Goal: Task Accomplishment & Management: Manage account settings

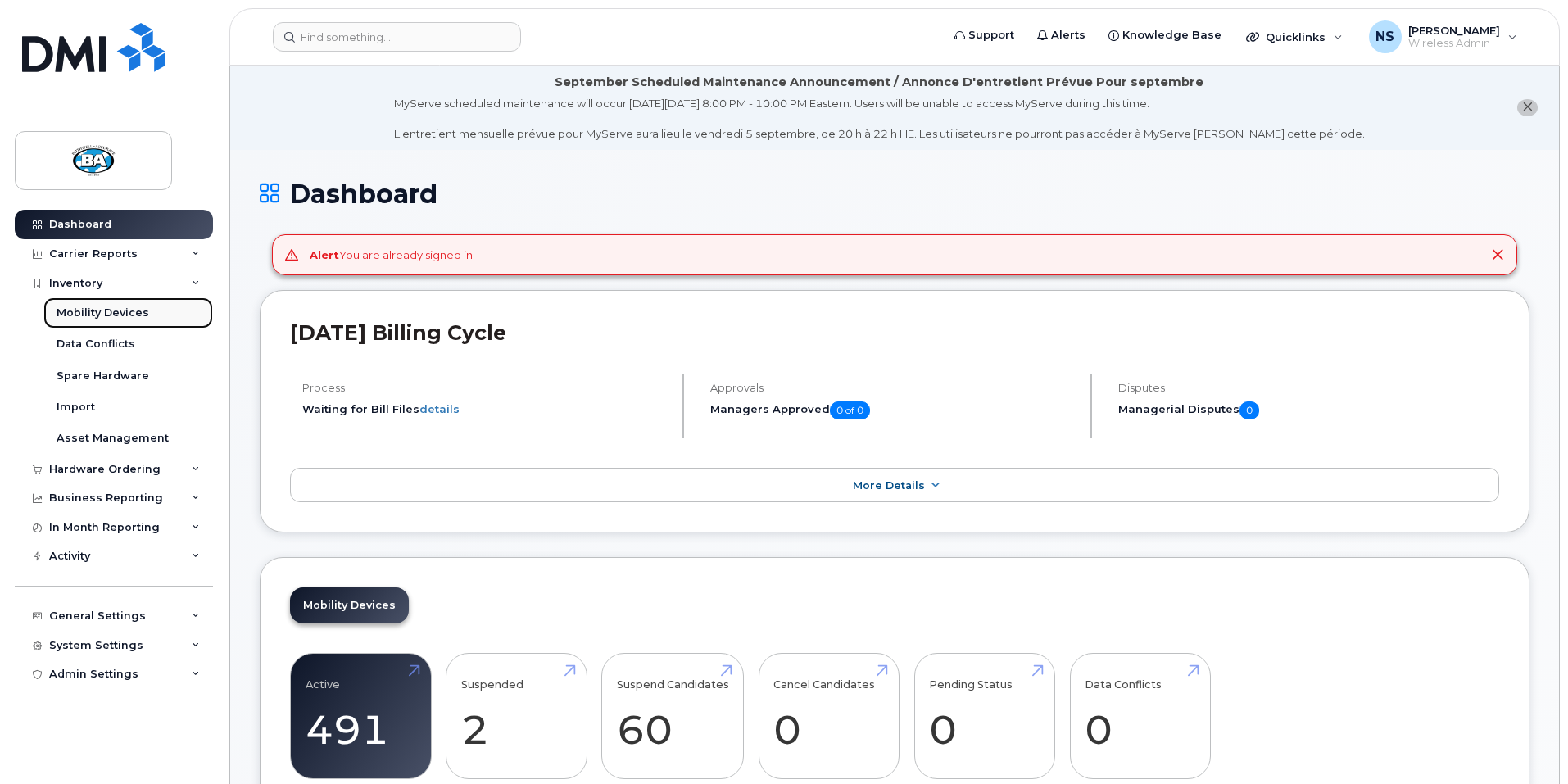
click at [76, 311] on div "Mobility Devices" at bounding box center [102, 312] width 92 height 15
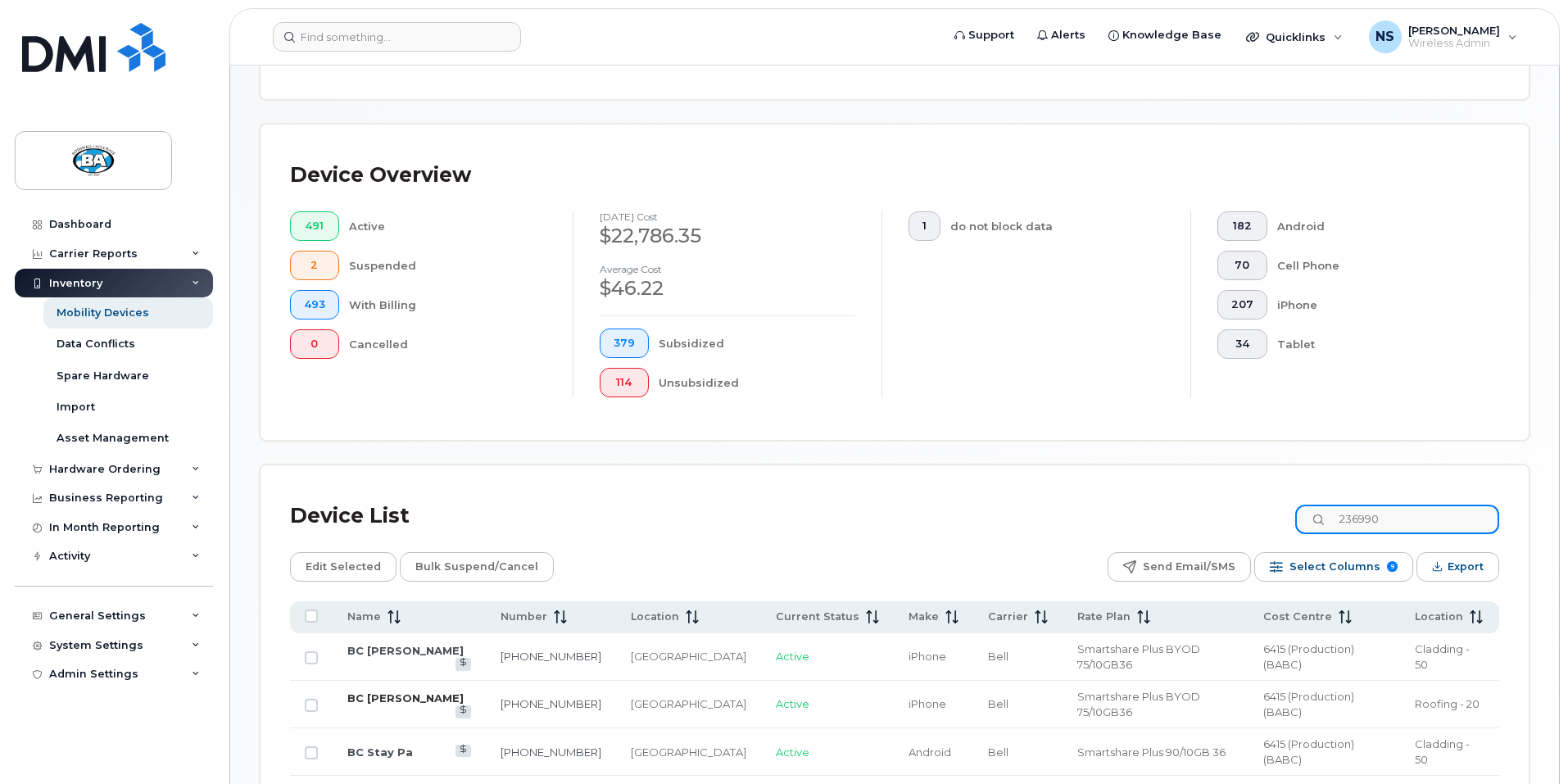
type input "236990"
click at [409, 691] on link "BC Greg McAdam" at bounding box center [405, 697] width 116 height 13
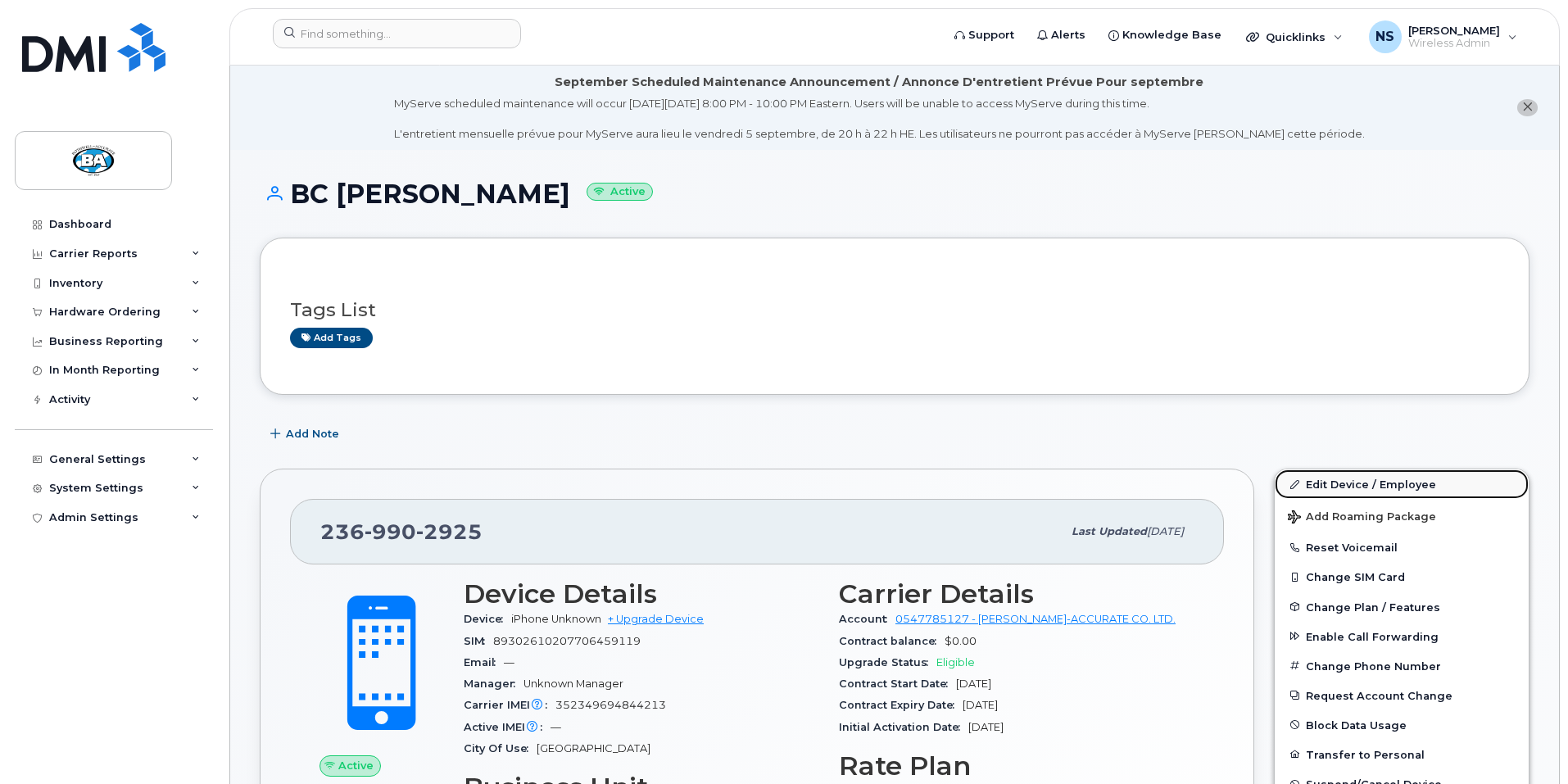
click at [1359, 486] on link "Edit Device / Employee" at bounding box center [1402, 484] width 254 height 30
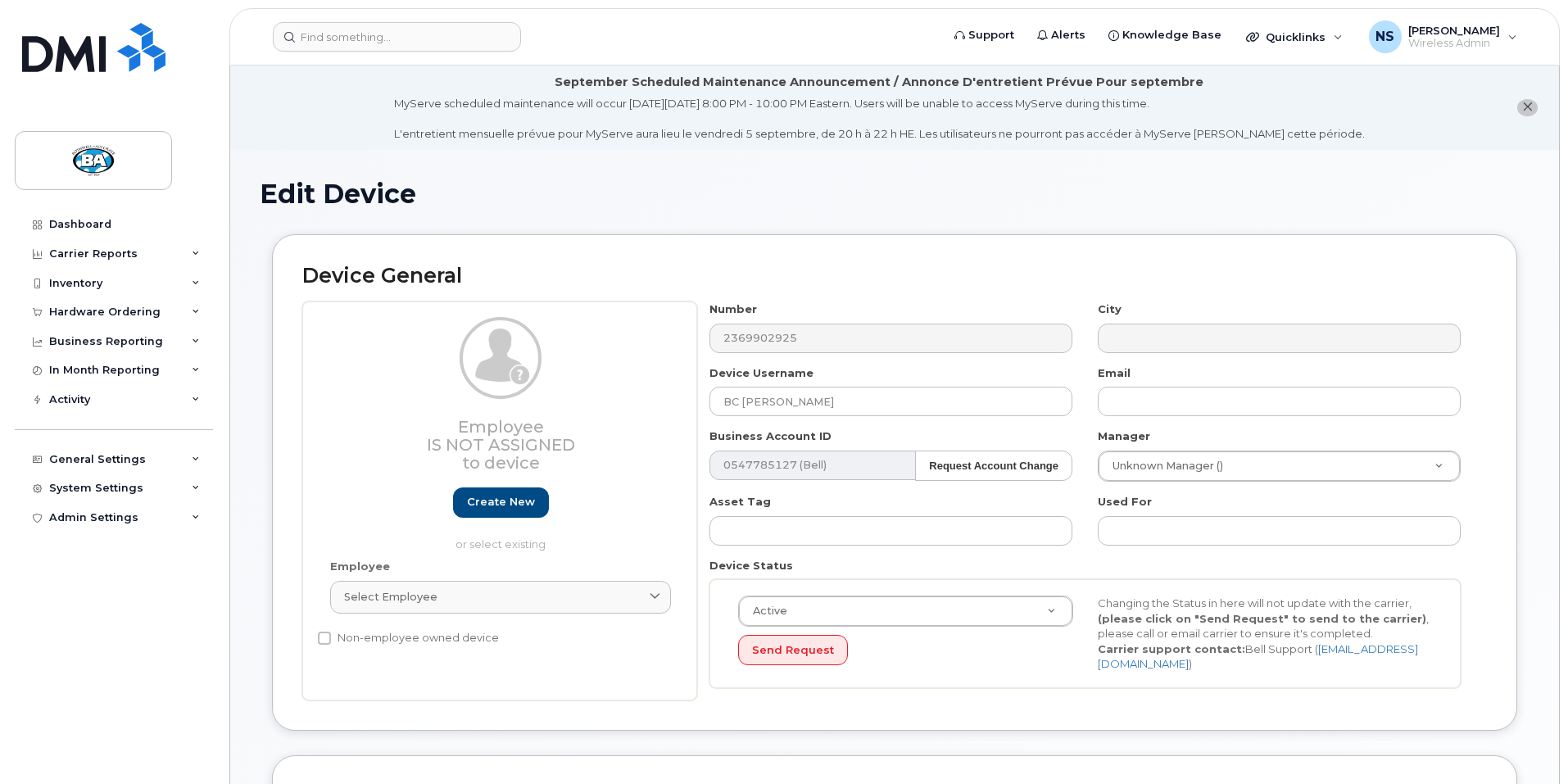
select select "29558521"
select select "29558526"
click at [855, 400] on input "BC Greg McAdam" at bounding box center [892, 401] width 363 height 30
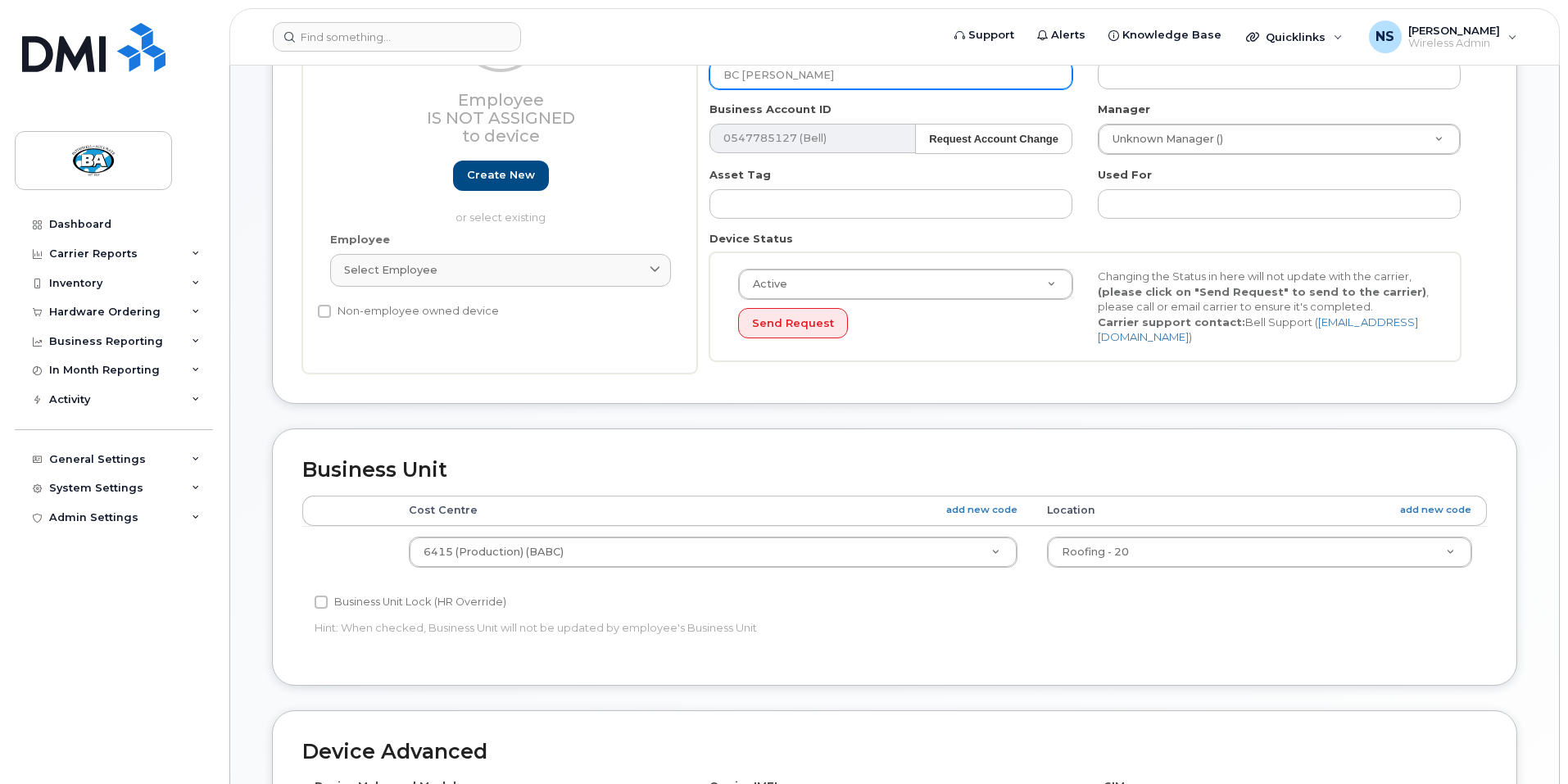
scroll to position [328, 0]
type input "BC Tamas Katona"
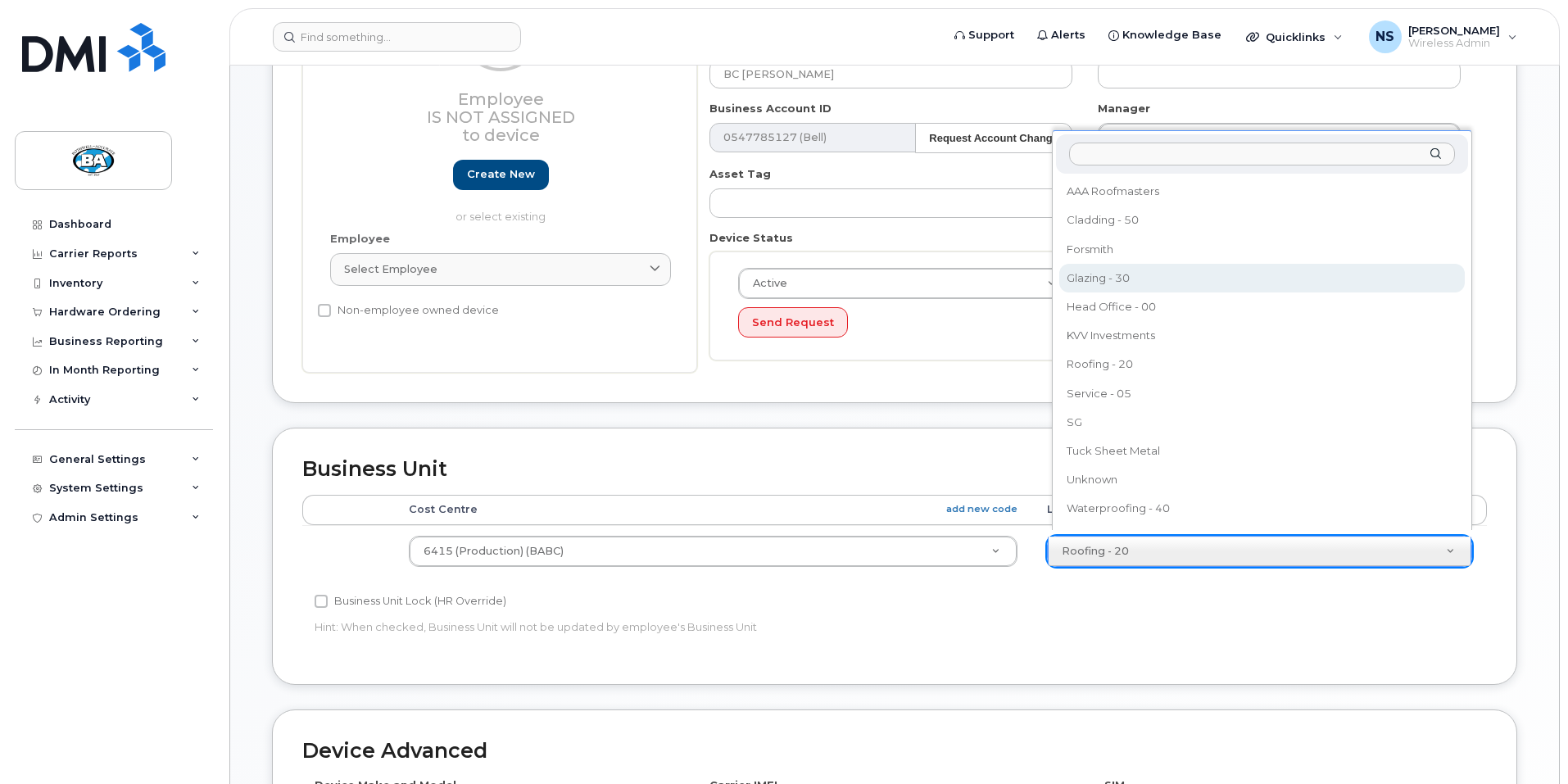
select select "13518071"
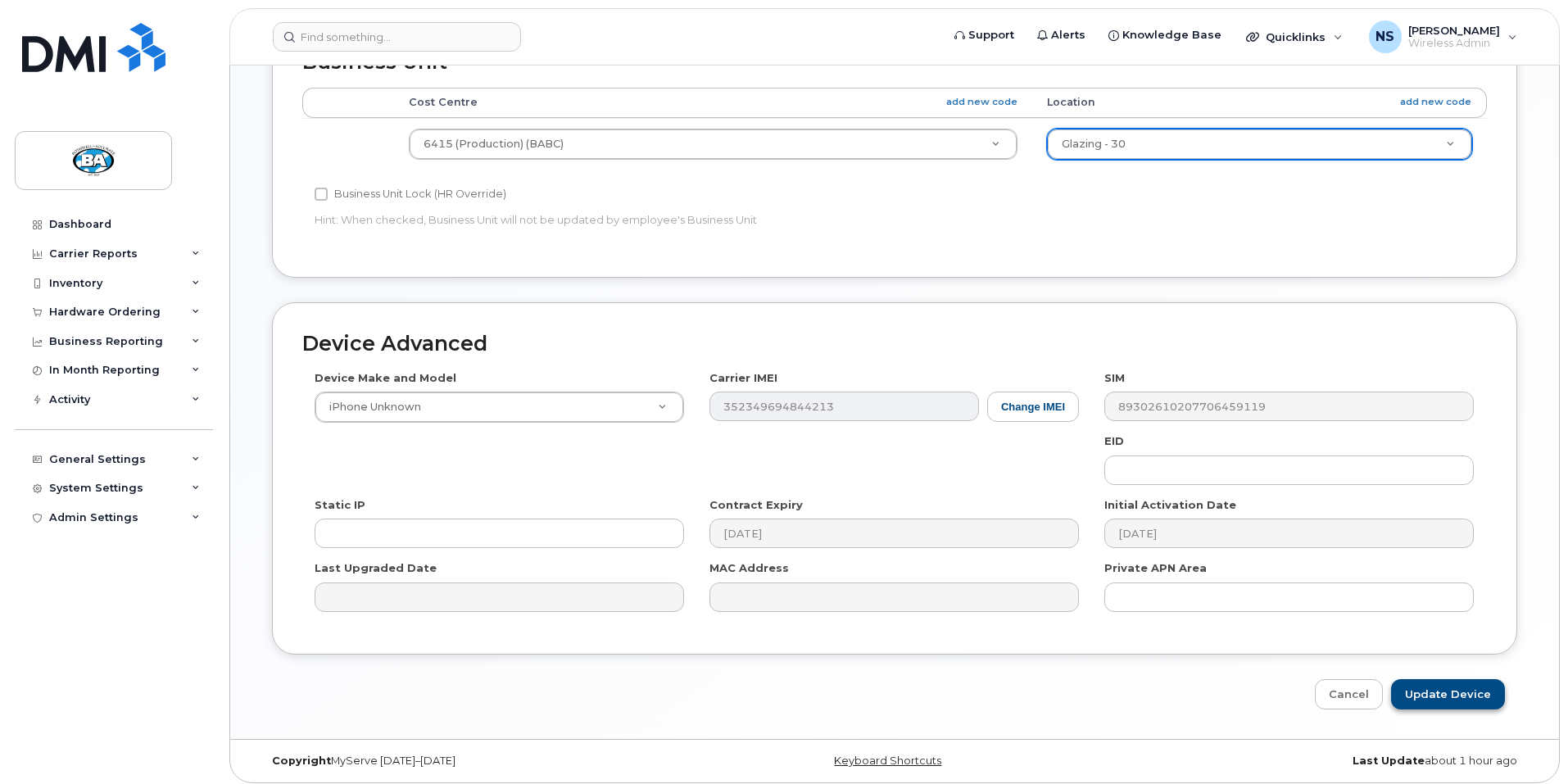
scroll to position [735, 0]
click at [1444, 684] on input "Update Device" at bounding box center [1448, 693] width 114 height 31
type input "Saving..."
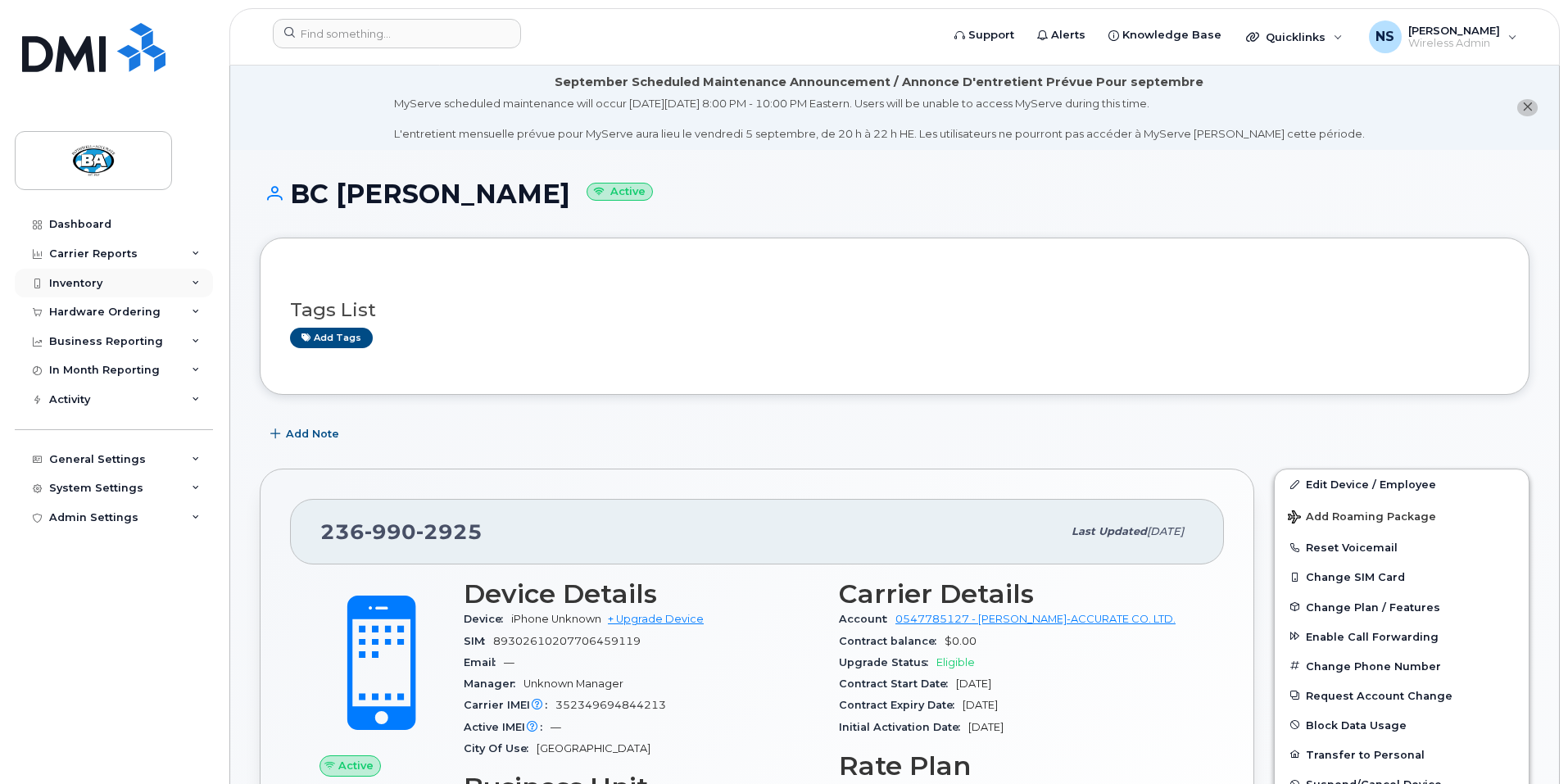
click at [64, 279] on div "Inventory" at bounding box center [76, 282] width 54 height 13
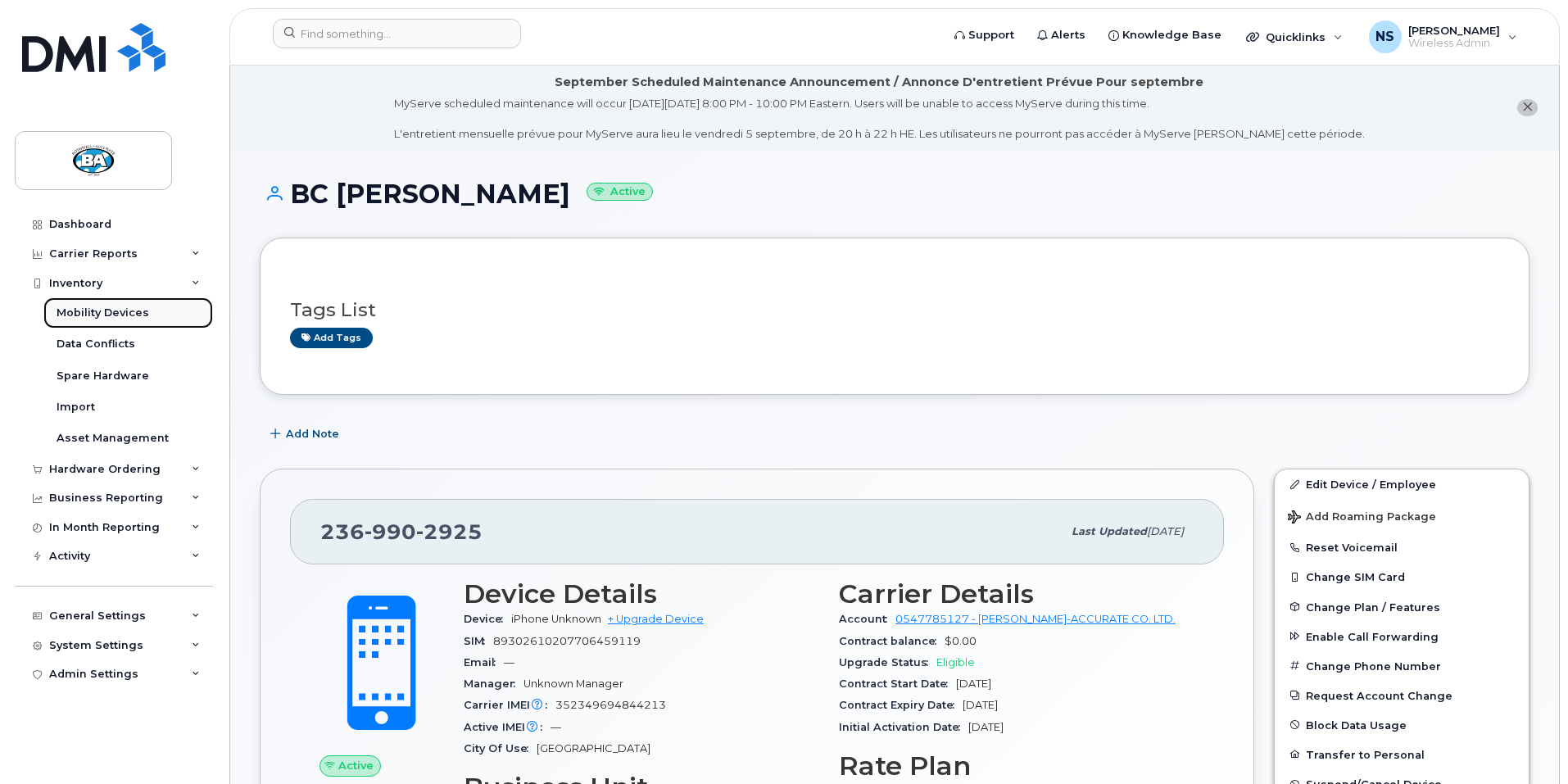
click at [85, 309] on div "Mobility Devices" at bounding box center [102, 312] width 92 height 15
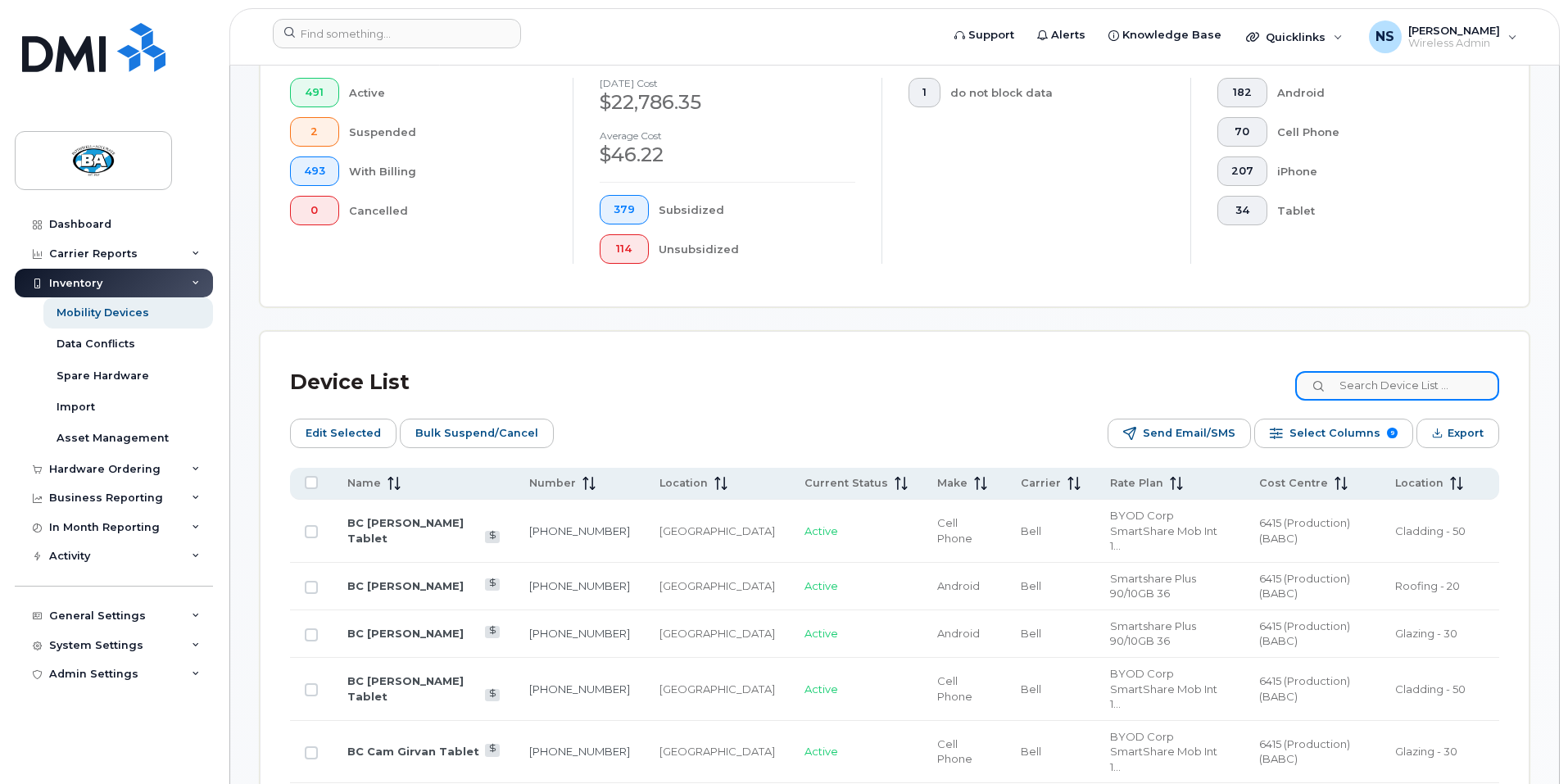
scroll to position [492, 0]
click at [1407, 371] on input at bounding box center [1397, 385] width 204 height 30
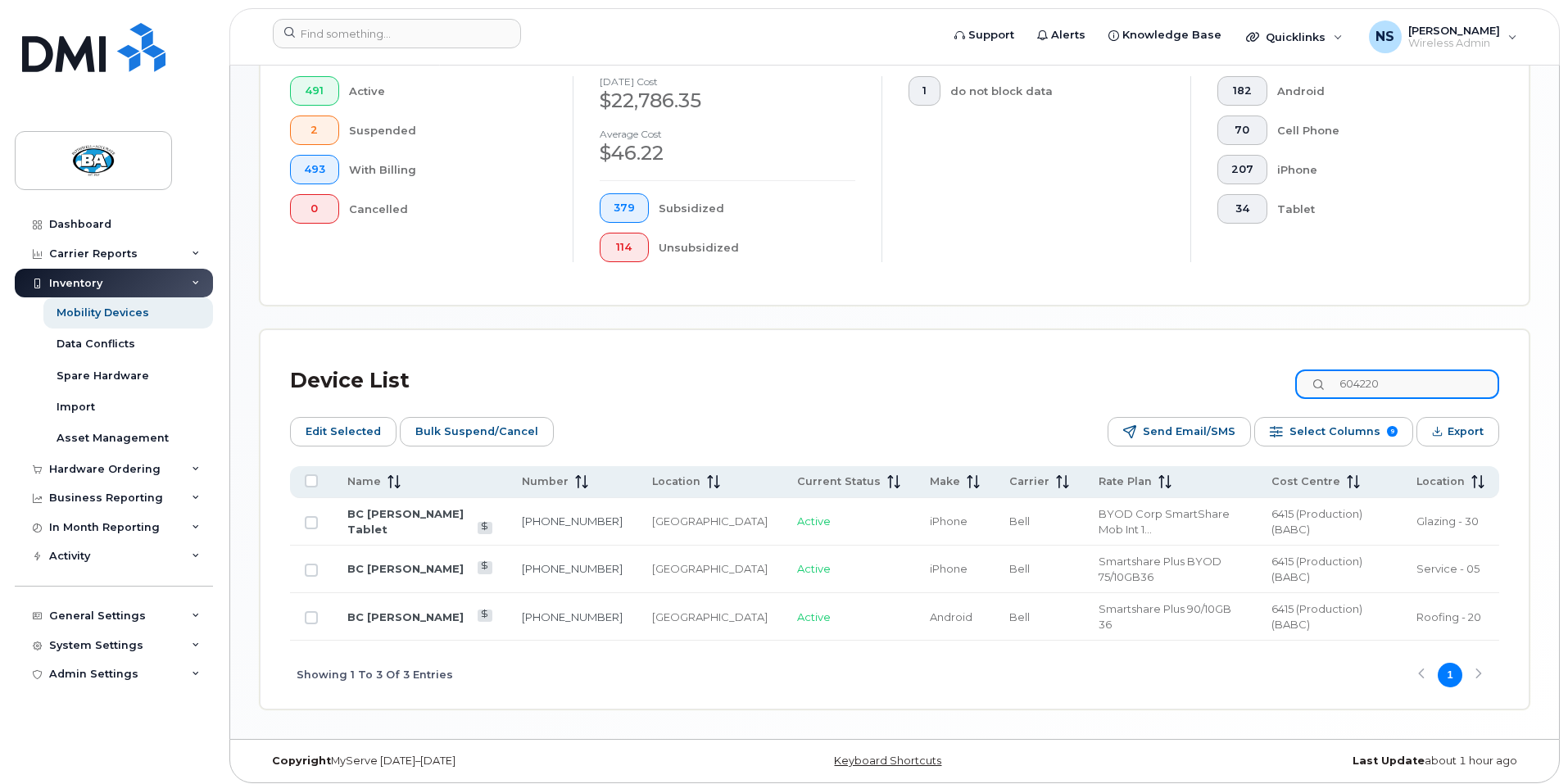
scroll to position [439, 0]
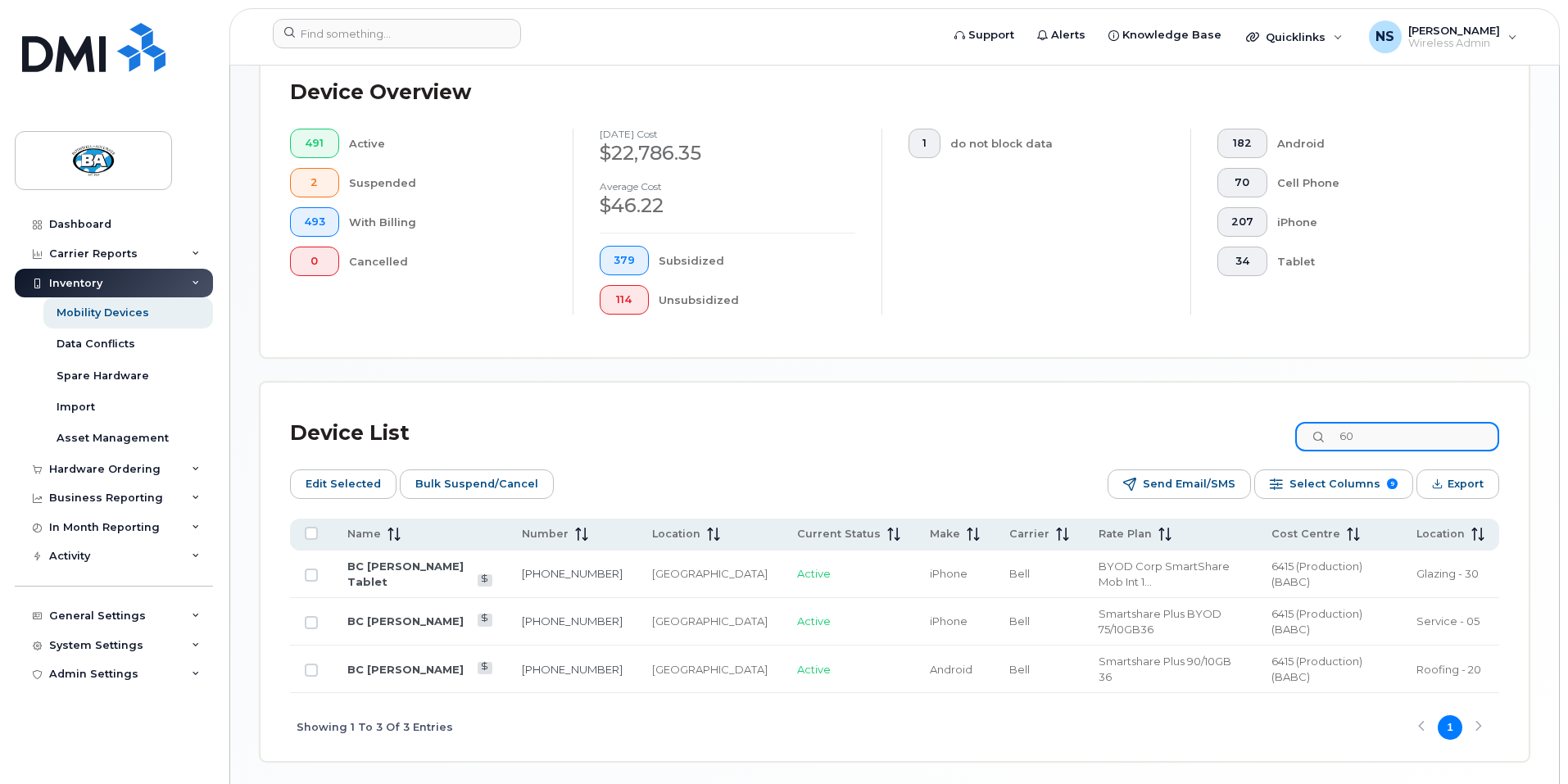
type input "6"
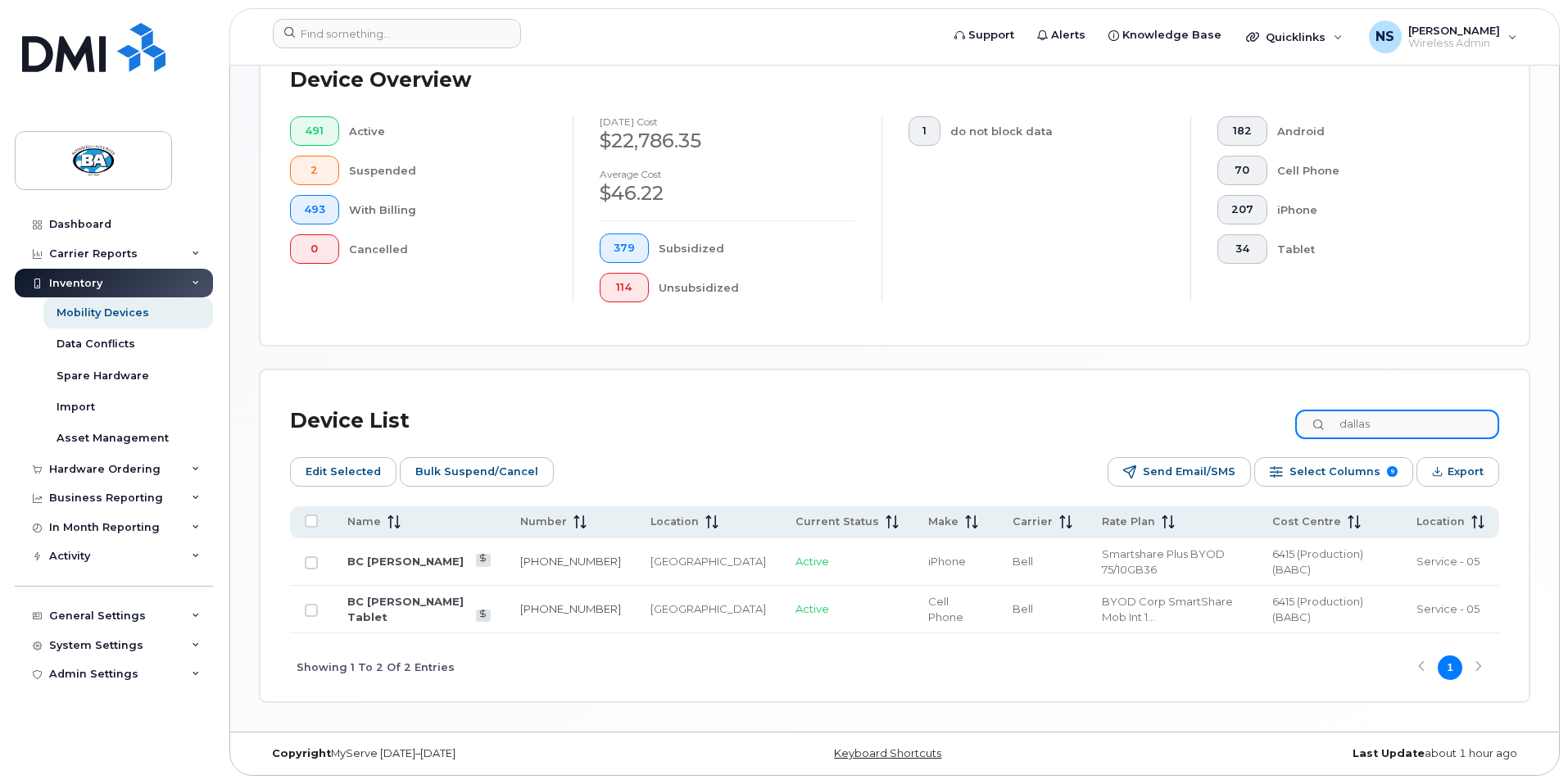
scroll to position [437, 0]
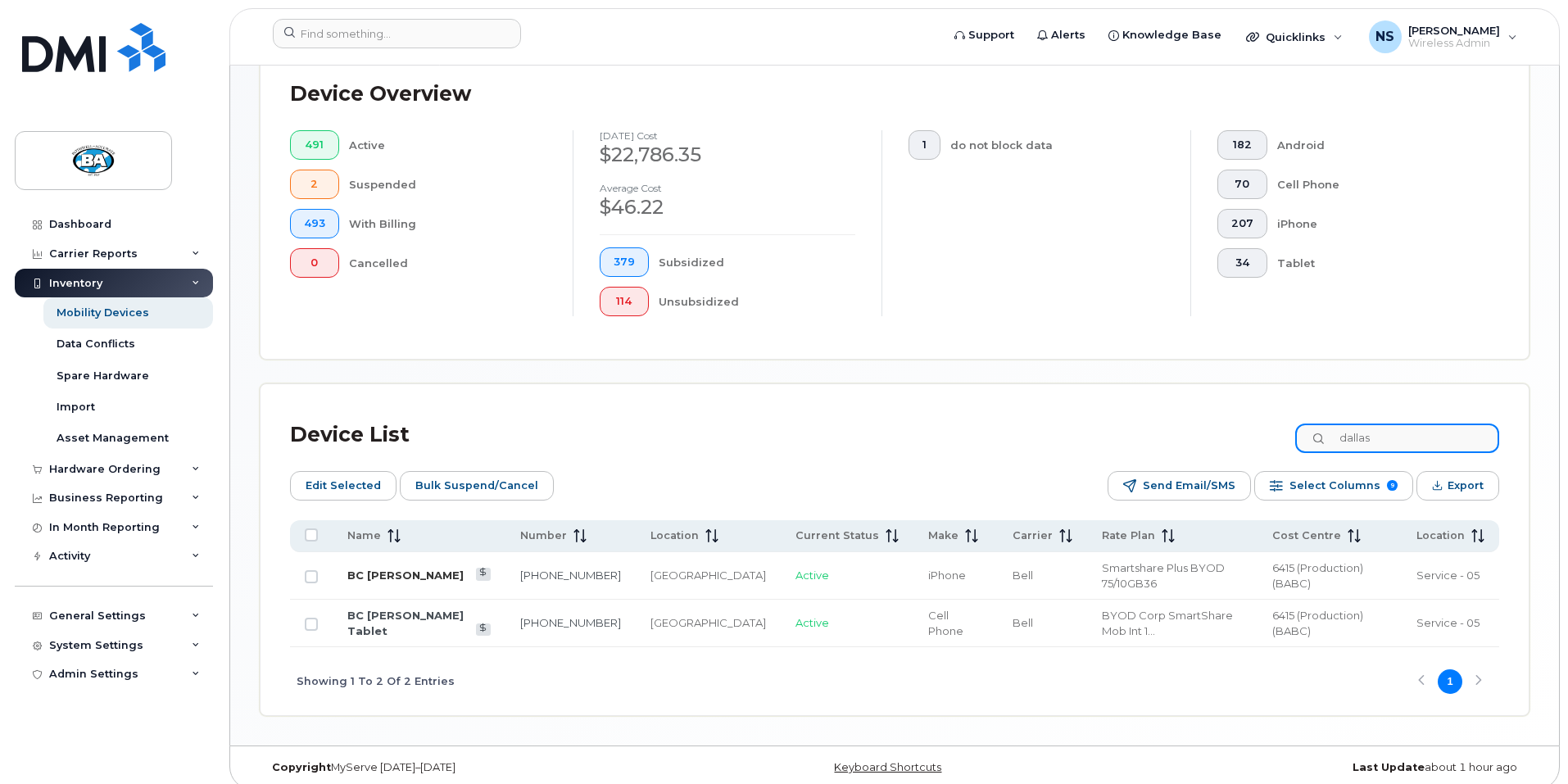
type input "dallas"
click at [373, 568] on link "BC [PERSON_NAME]" at bounding box center [405, 574] width 116 height 13
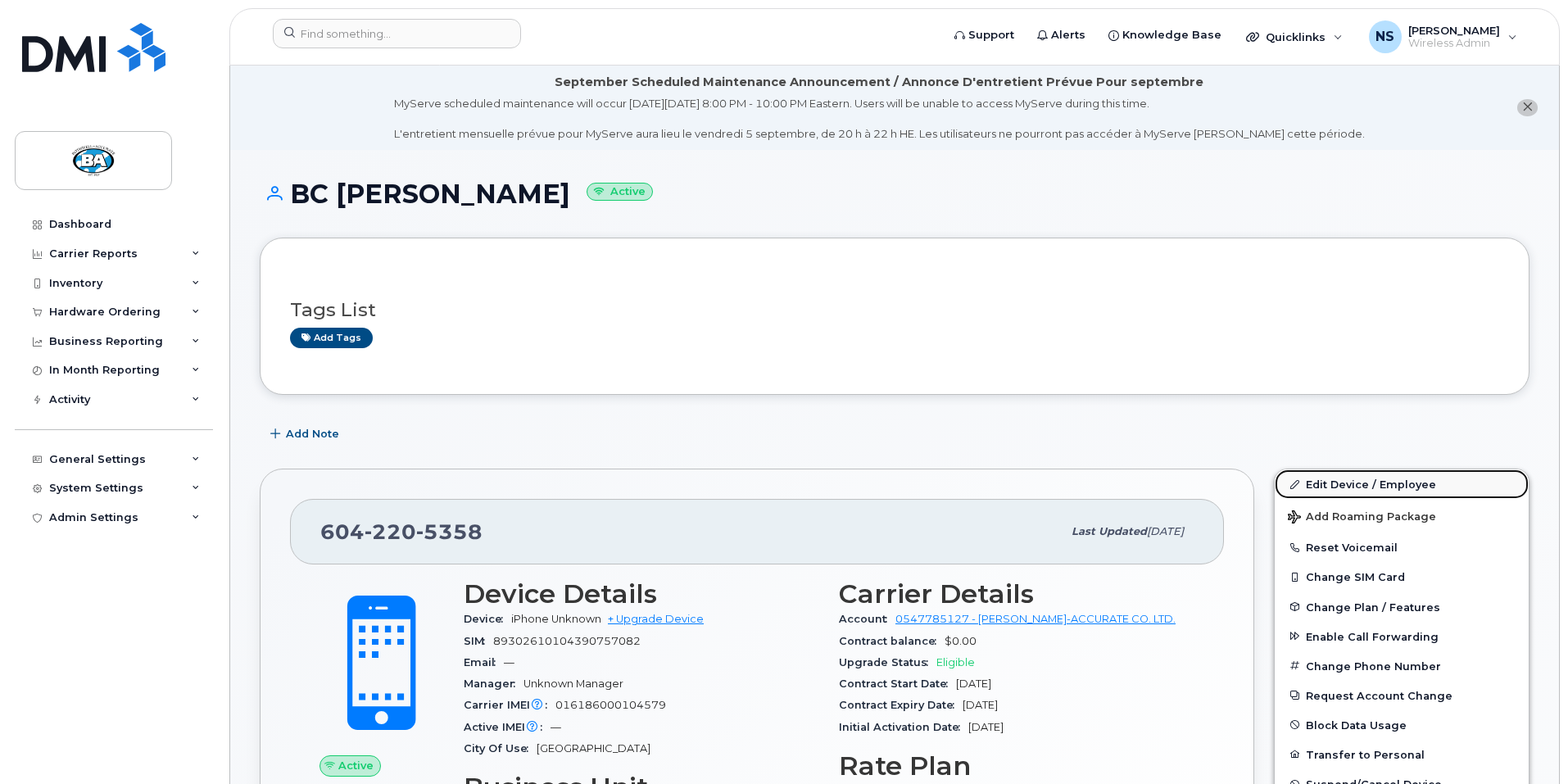
click at [1356, 484] on link "Edit Device / Employee" at bounding box center [1402, 484] width 254 height 30
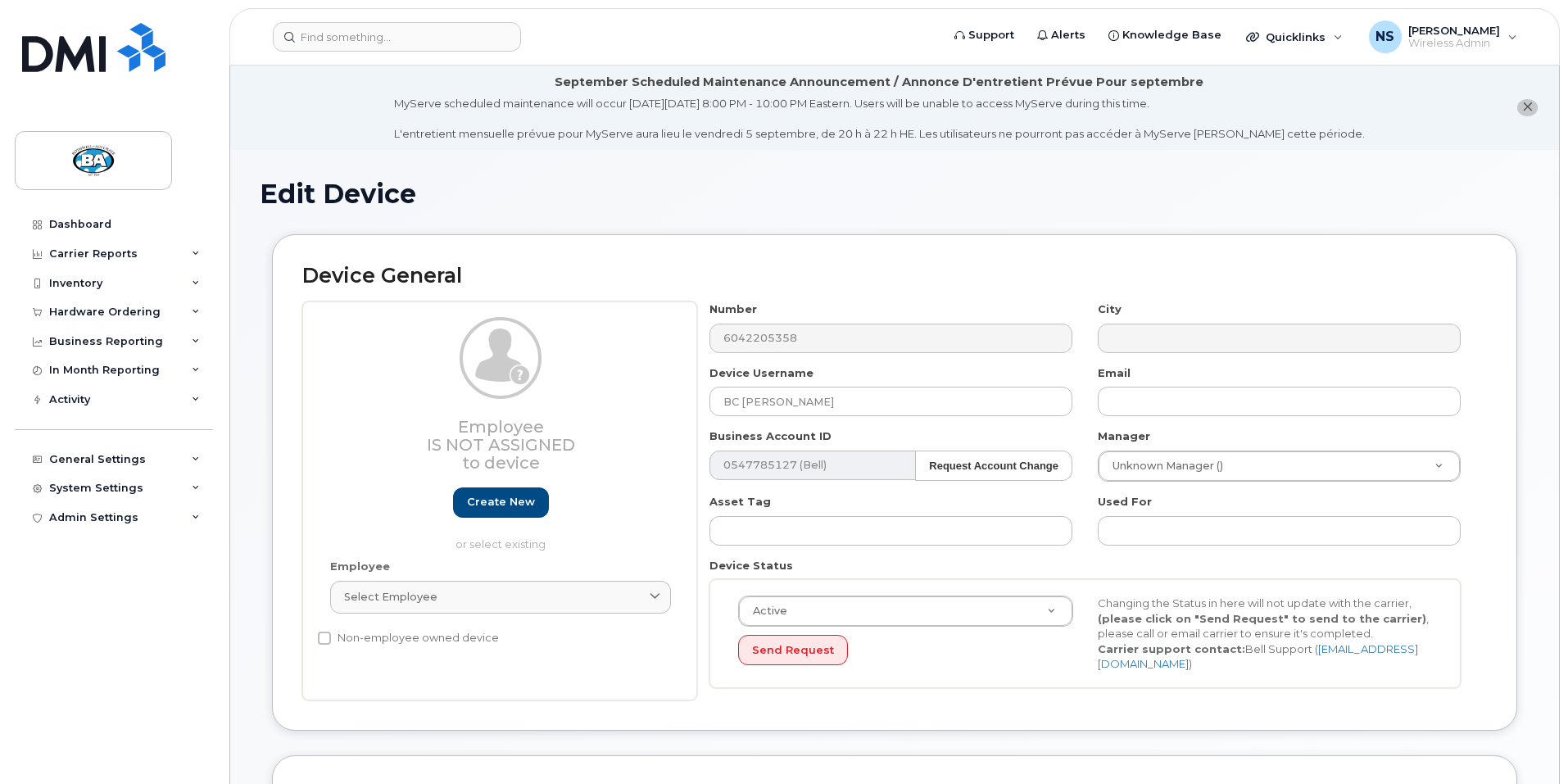
select select "29558521"
select select "13518067"
click at [861, 403] on input "BC Dallas Gauthier" at bounding box center [892, 401] width 363 height 30
type input "BC Spare"
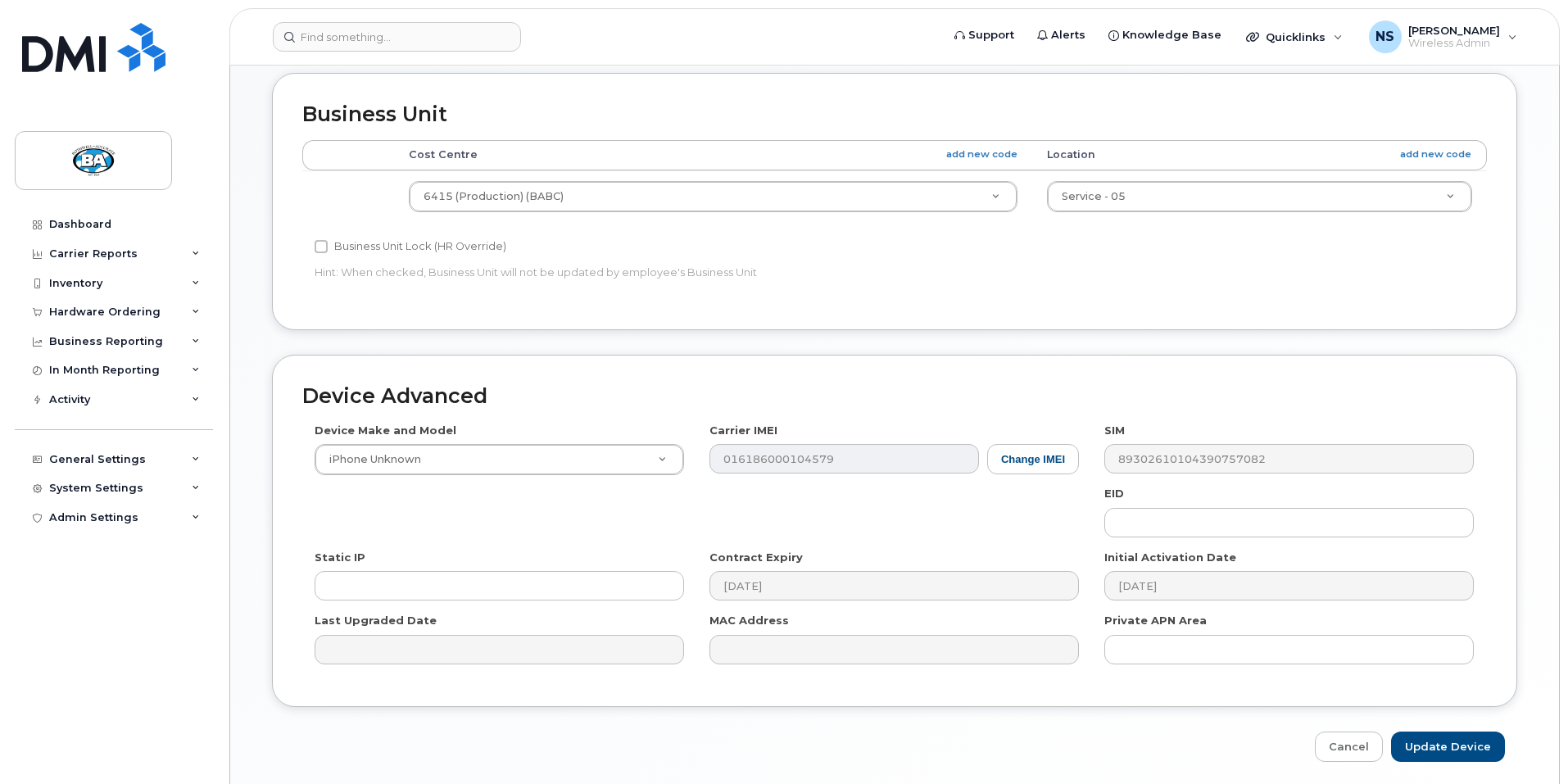
scroll to position [735, 0]
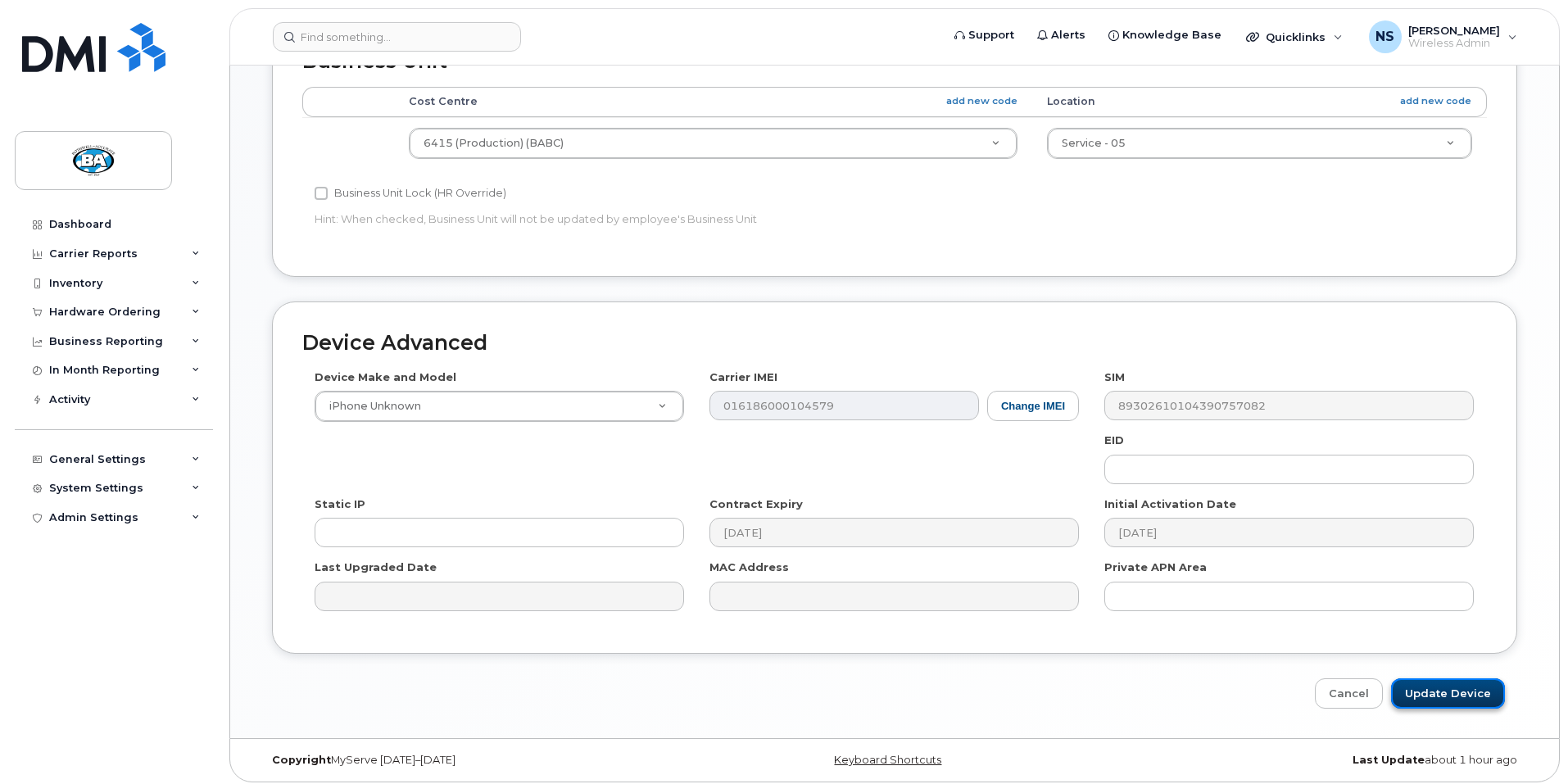
click at [1452, 681] on input "Update Device" at bounding box center [1448, 693] width 114 height 31
type input "Saving..."
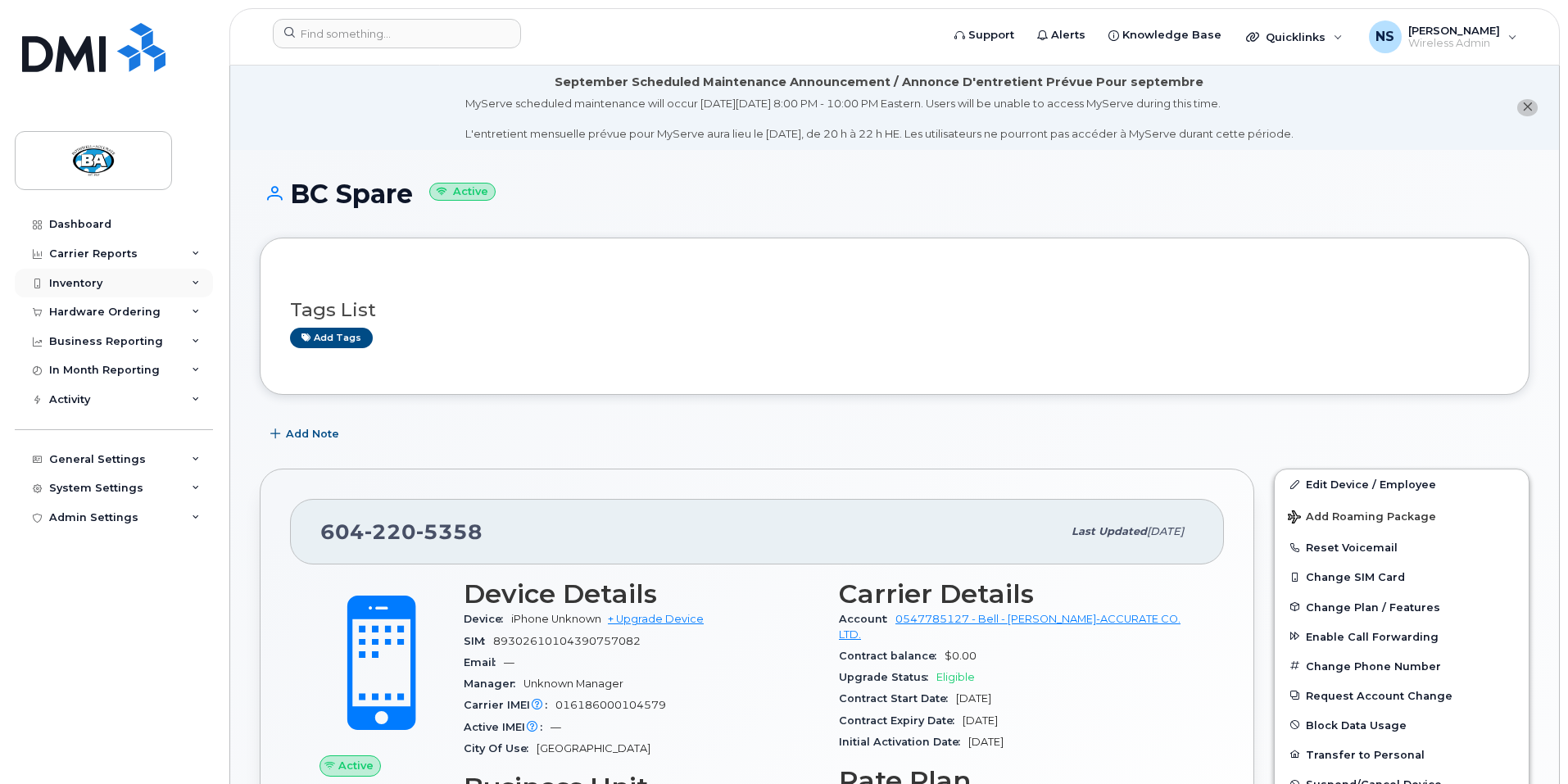
click at [68, 281] on div "Inventory" at bounding box center [76, 282] width 54 height 13
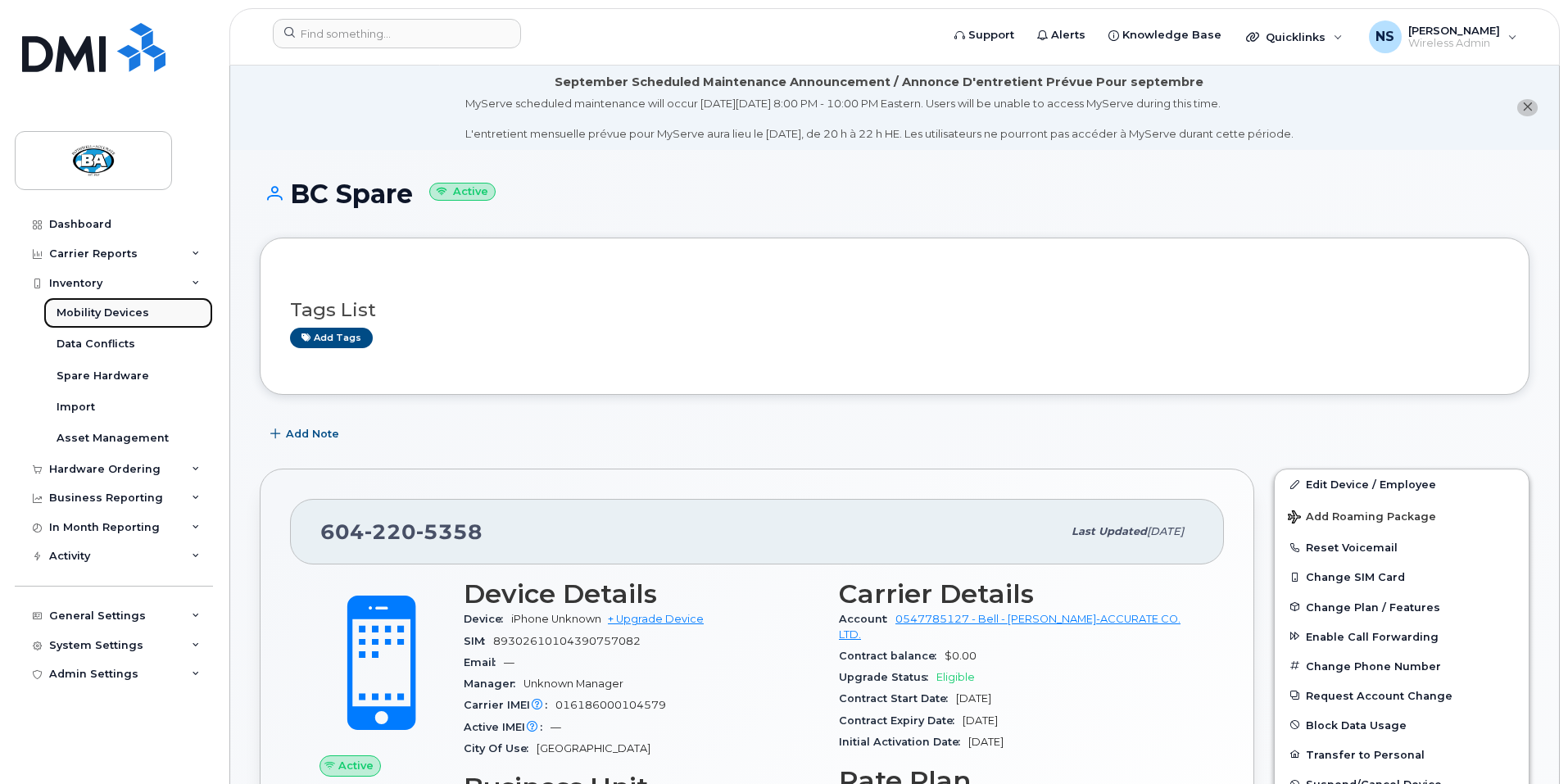
click at [89, 310] on div "Mobility Devices" at bounding box center [102, 312] width 92 height 15
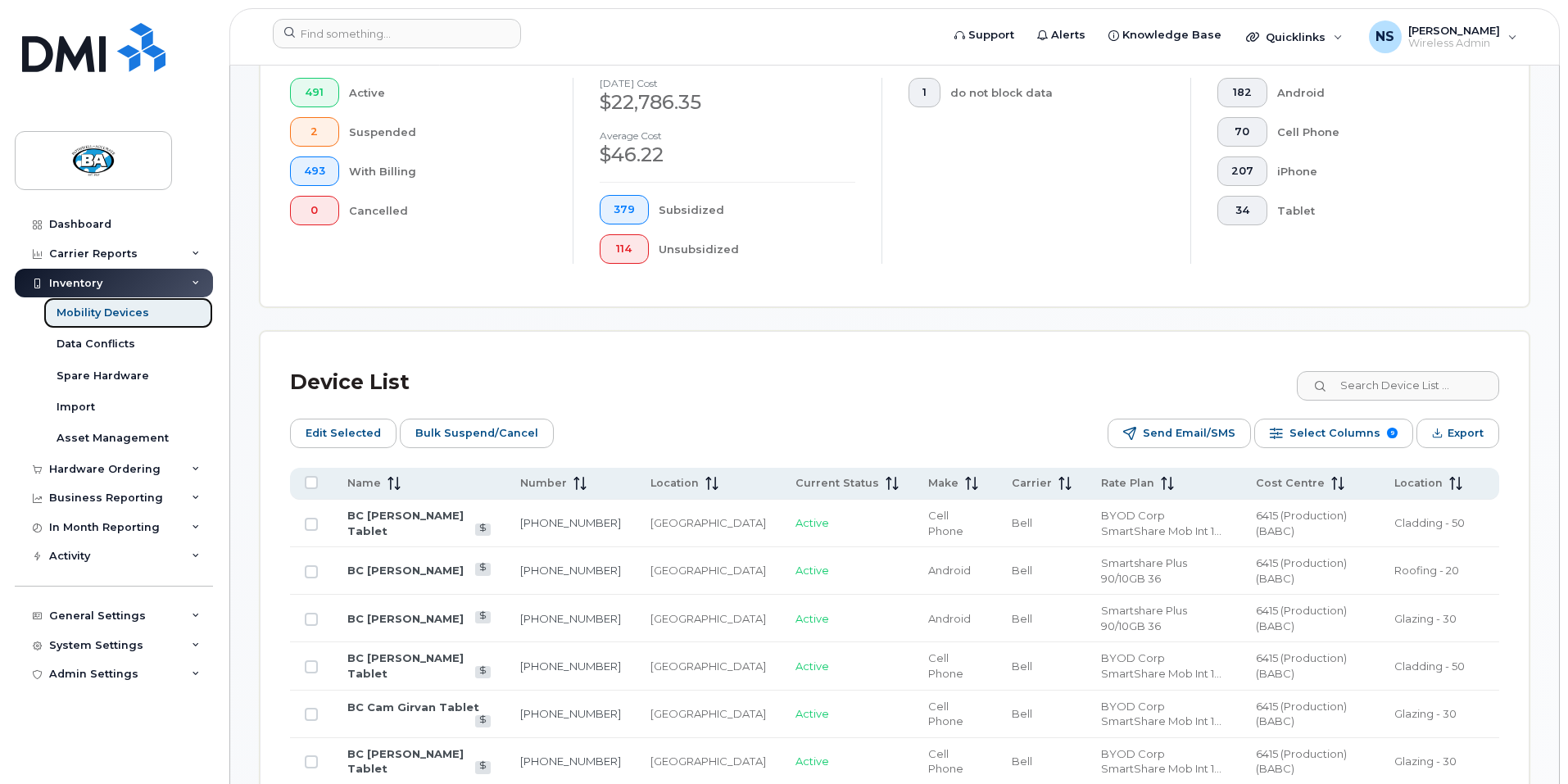
scroll to position [491, 0]
click at [1380, 370] on input at bounding box center [1397, 385] width 204 height 30
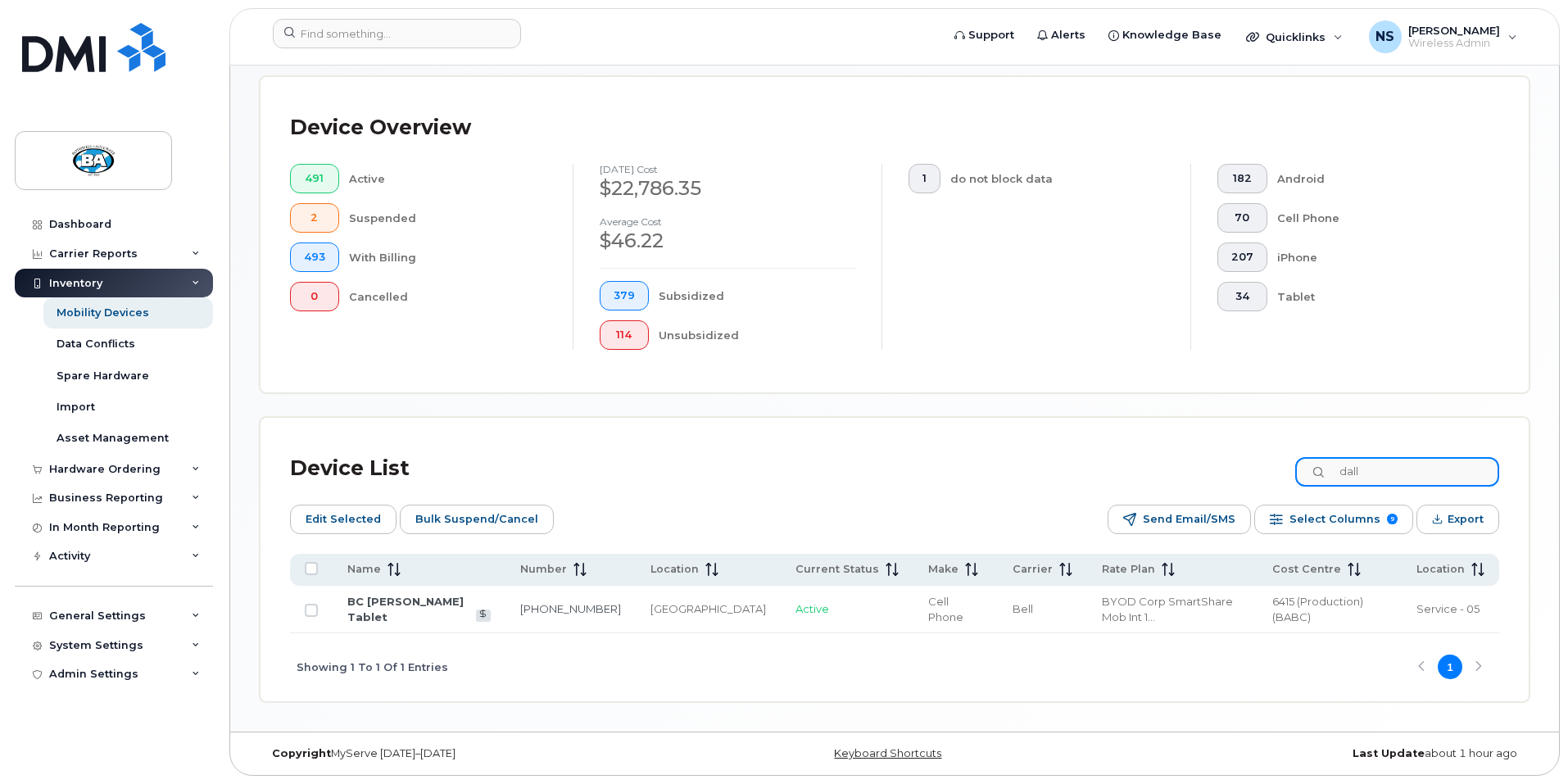
scroll to position [390, 0]
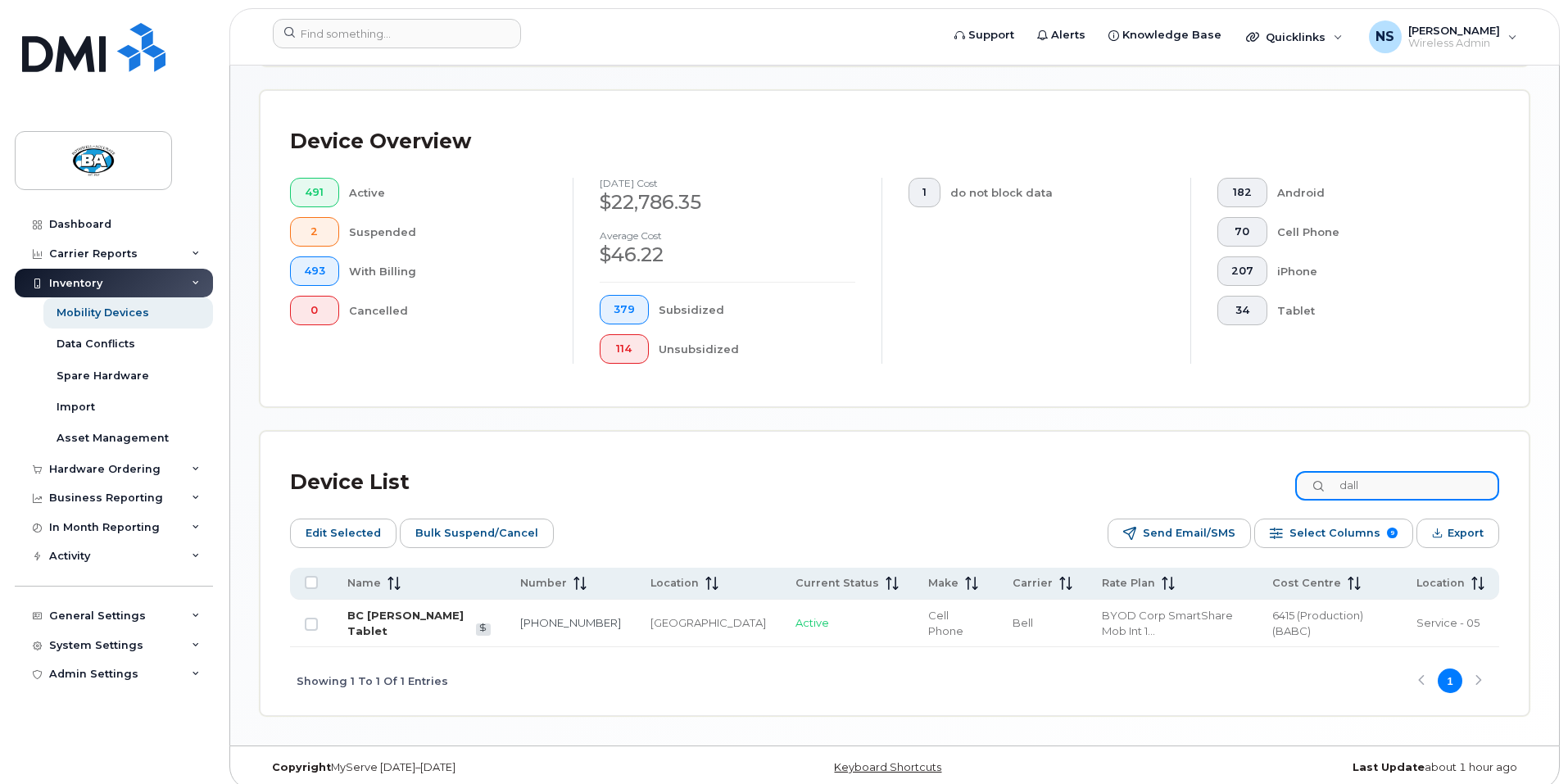
type input "dall"
click at [429, 609] on link "BC [PERSON_NAME] Tablet" at bounding box center [405, 622] width 116 height 29
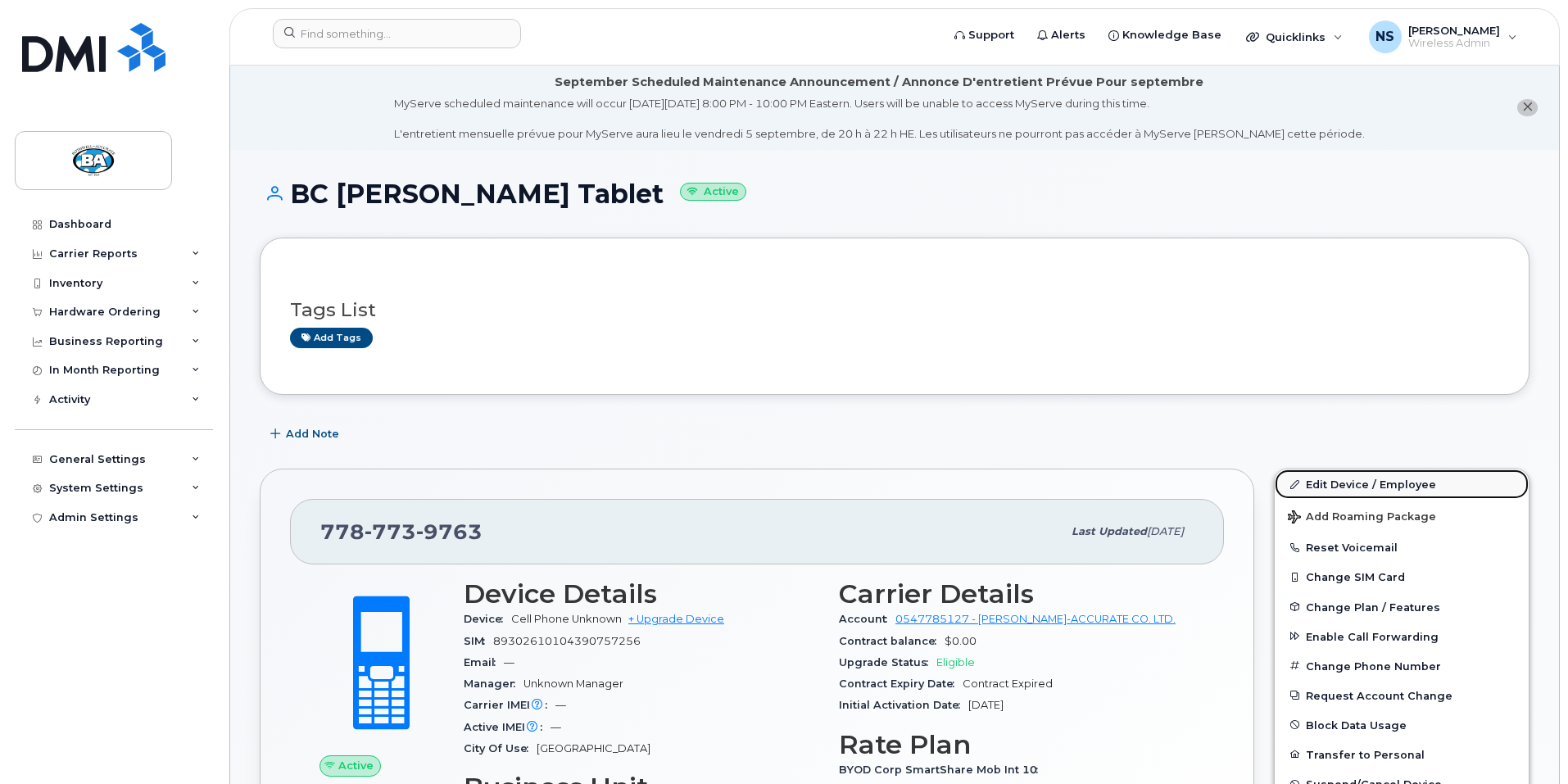
click at [1380, 486] on link "Edit Device / Employee" at bounding box center [1402, 484] width 254 height 30
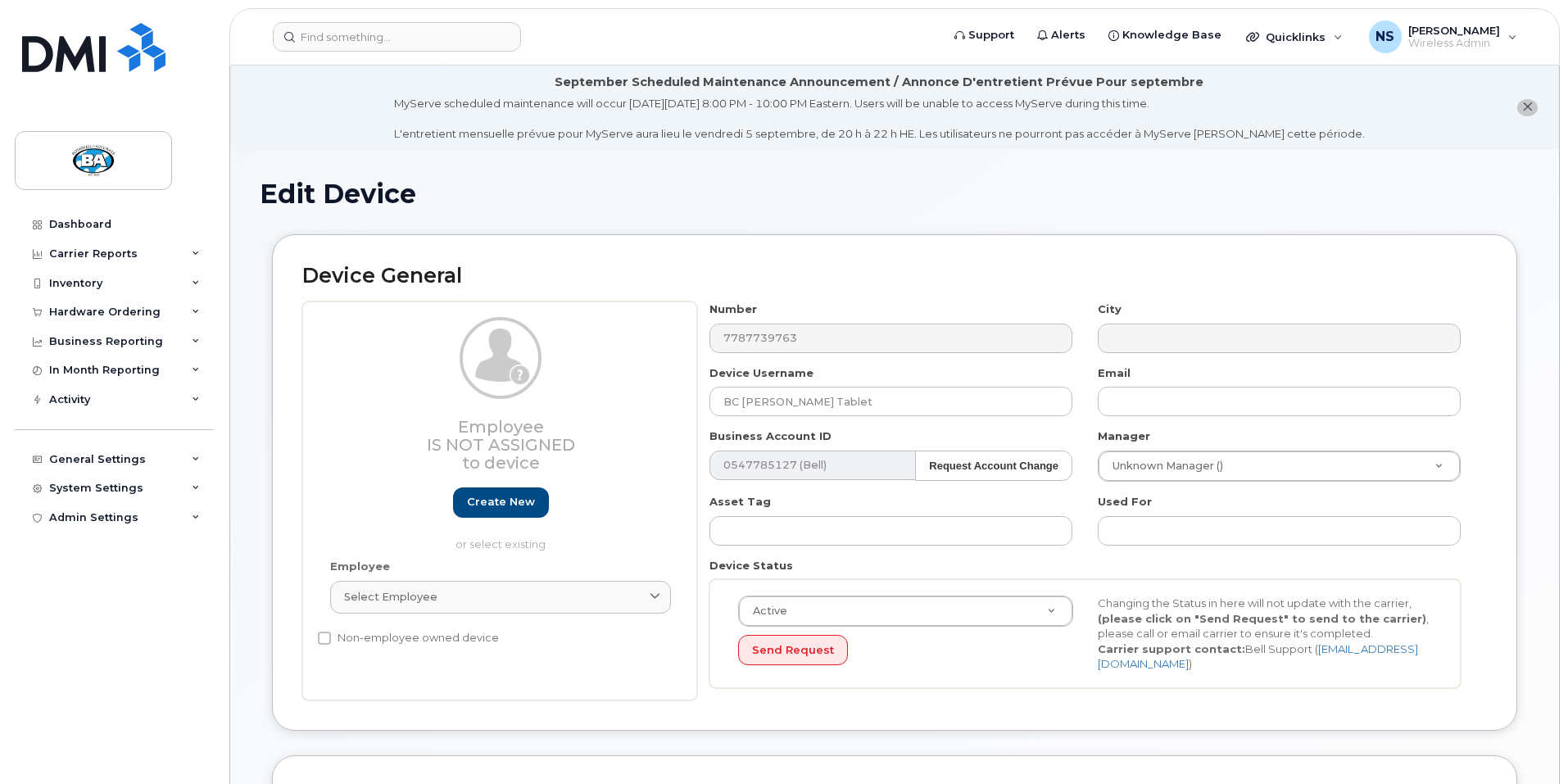
select select "29558521"
select select "13518067"
click at [821, 401] on input "BC [PERSON_NAME] Tablet" at bounding box center [892, 401] width 363 height 30
drag, startPoint x: 822, startPoint y: 400, endPoint x: 744, endPoint y: 398, distance: 78.0
click at [744, 398] on input "BC [PERSON_NAME] Tablet" at bounding box center [892, 401] width 363 height 30
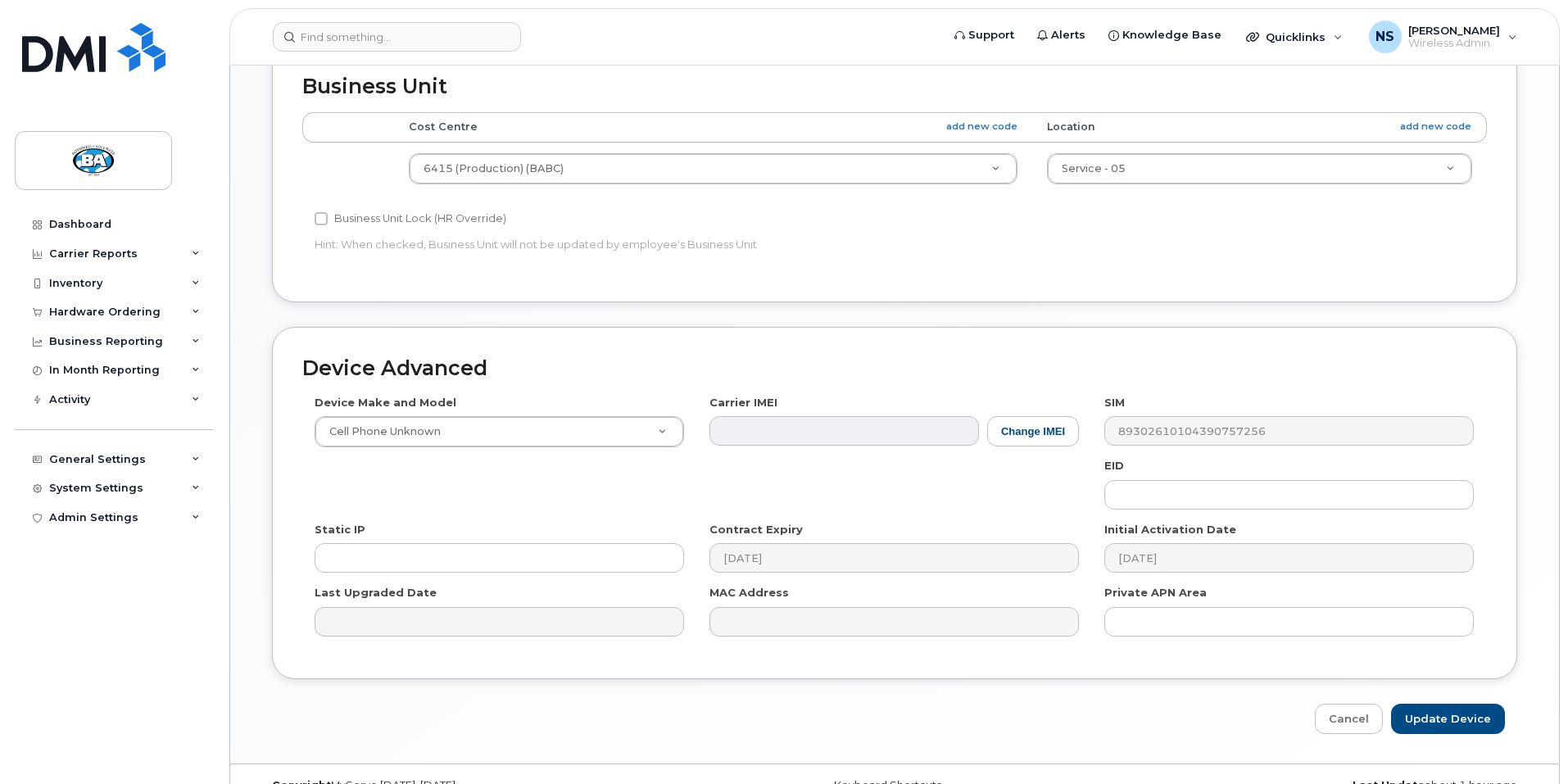
scroll to position [735, 0]
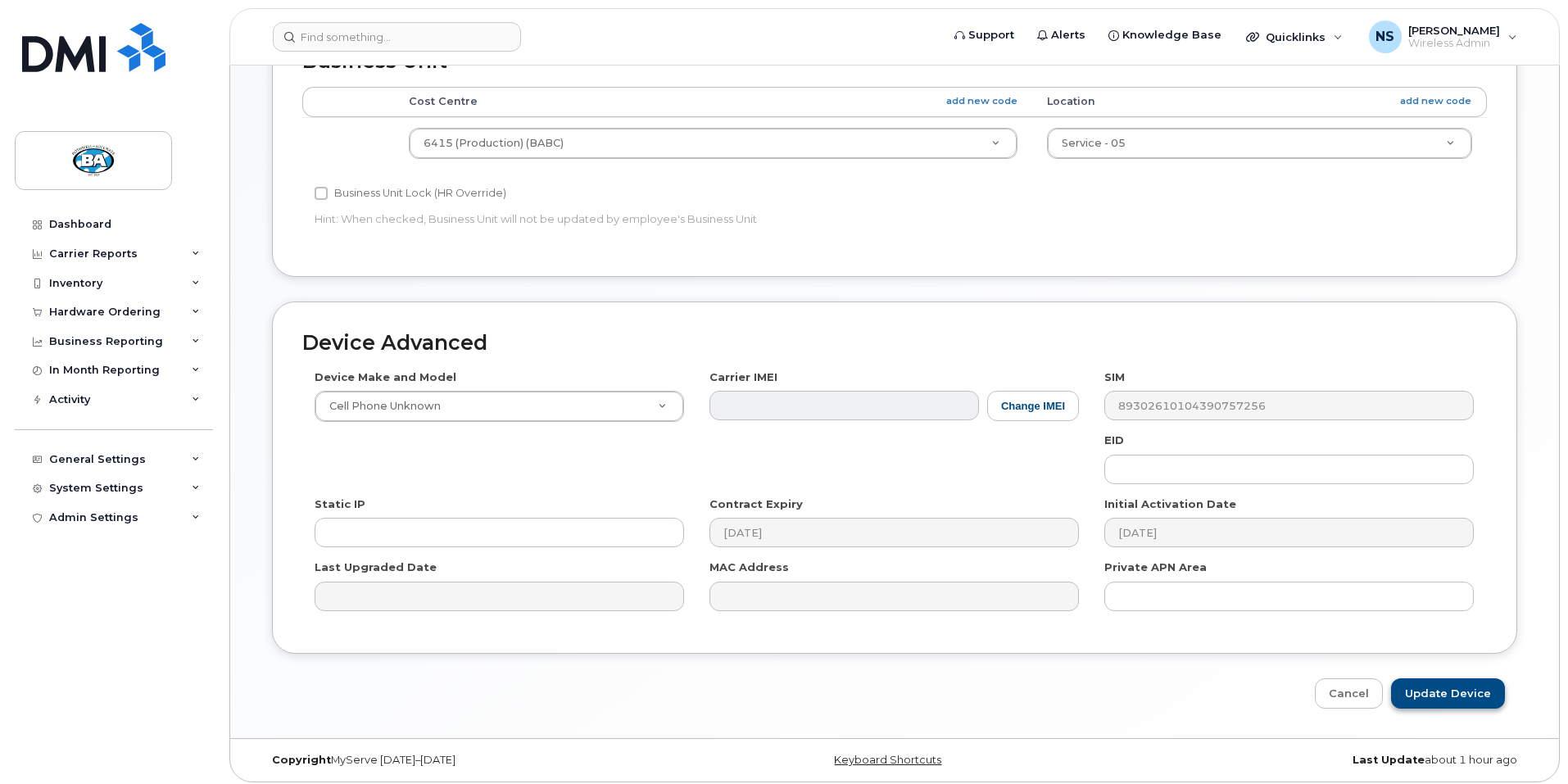
type input "BC Spare Tablet"
click at [1463, 683] on input "Update Device" at bounding box center [1448, 693] width 114 height 31
type input "Saving..."
